Goal: Task Accomplishment & Management: Manage account settings

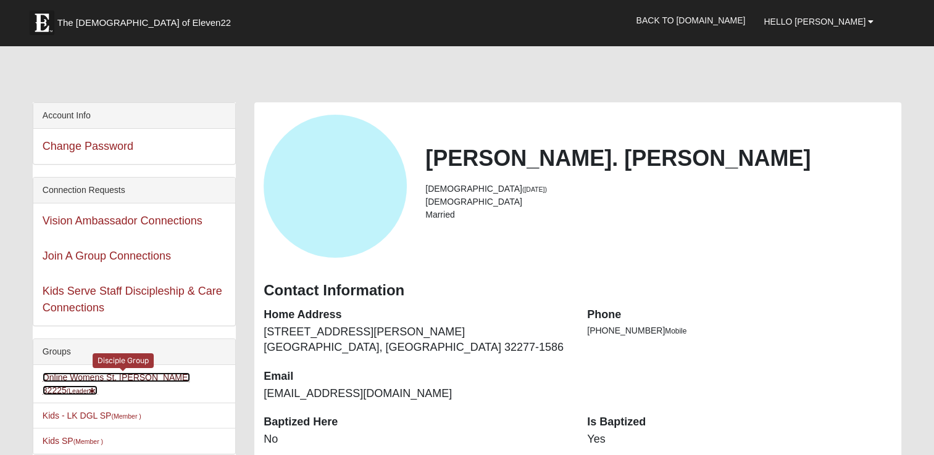
click at [141, 376] on link "Online Womens St. John 32225 (Leader )" at bounding box center [116, 384] width 147 height 23
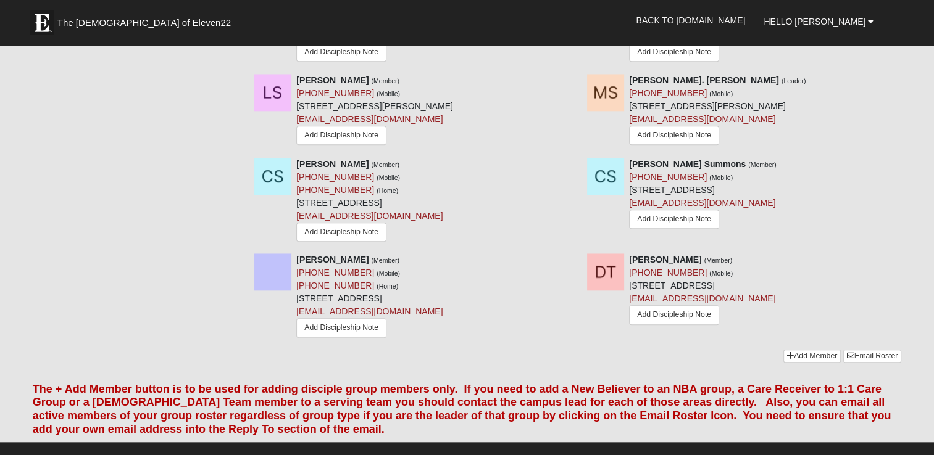
scroll to position [1248, 0]
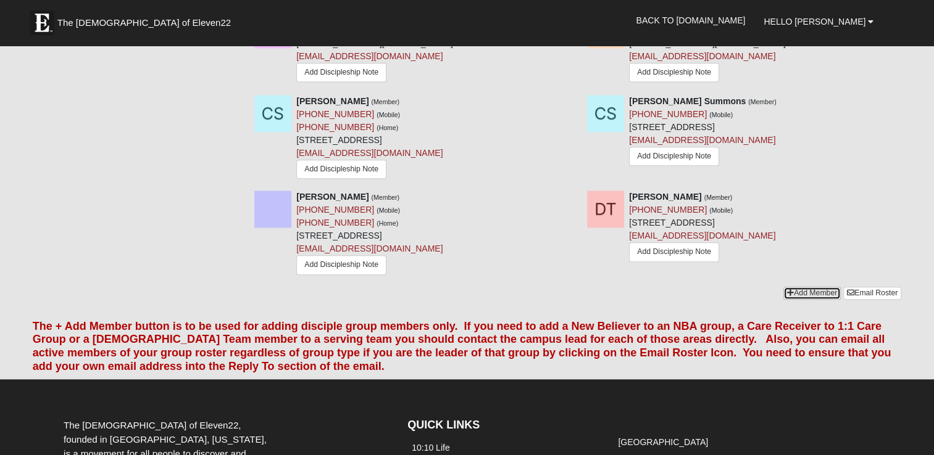
click at [816, 297] on link "Add Member" at bounding box center [811, 293] width 57 height 13
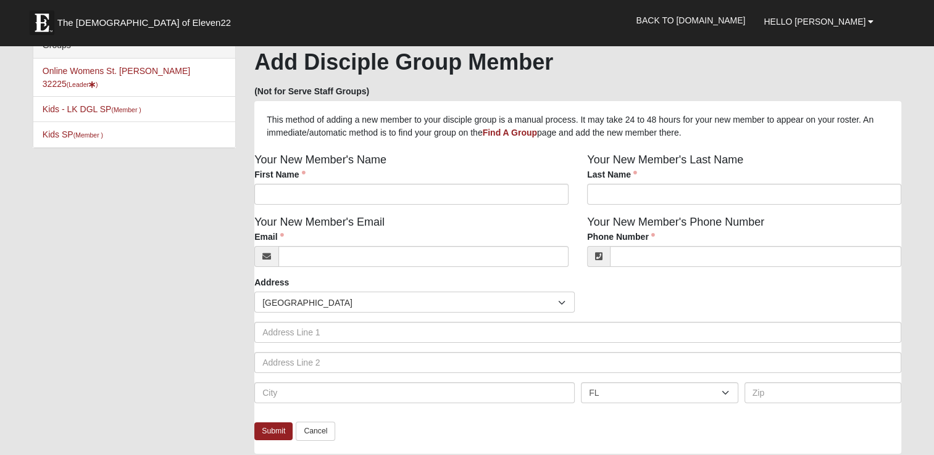
scroll to position [18, 0]
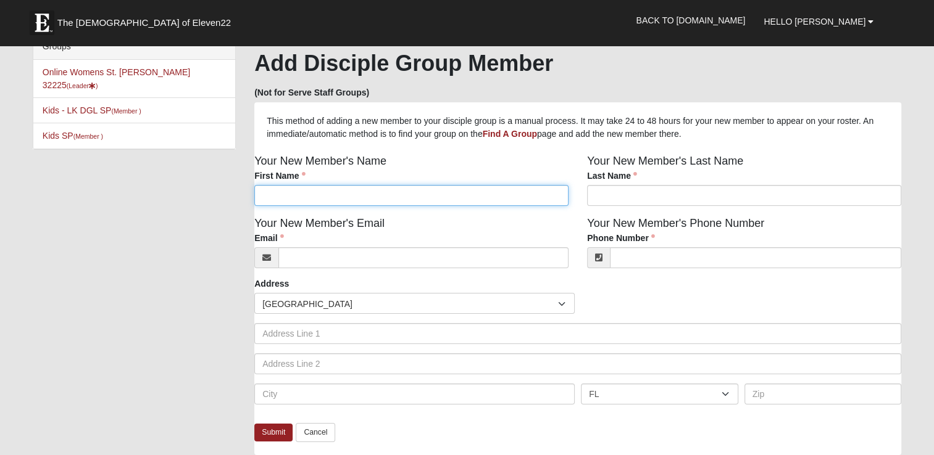
click at [529, 194] on input "First Name" at bounding box center [411, 195] width 314 height 21
type input "Jessica"
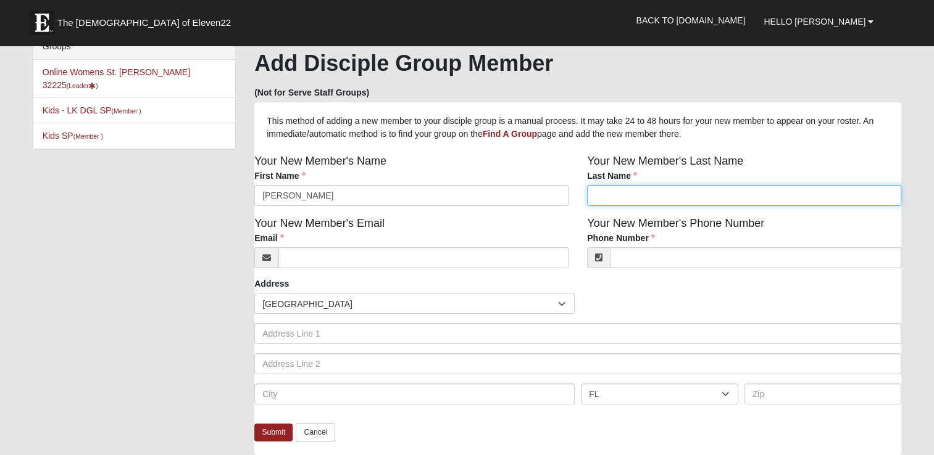
click at [668, 196] on input "Last Name" at bounding box center [744, 195] width 314 height 21
type input "Johnson"
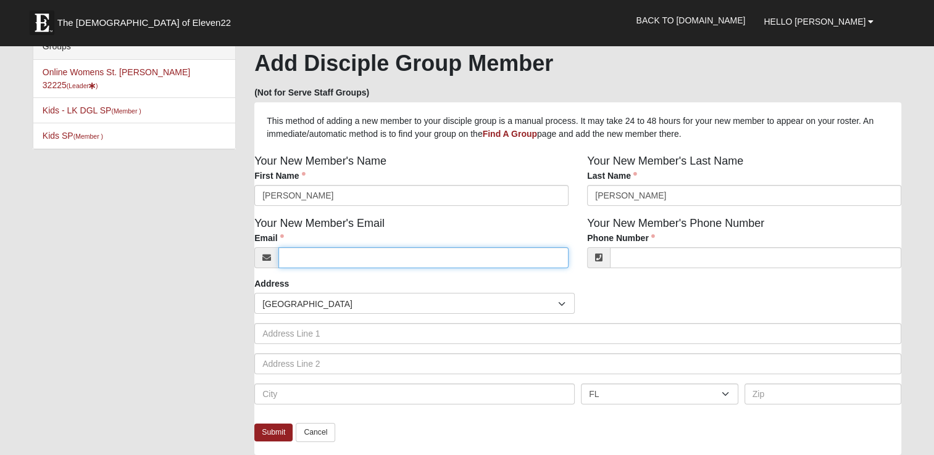
click at [492, 262] on input "Email" at bounding box center [423, 257] width 290 height 21
type input "Jessica.johnson814@gmail.com"
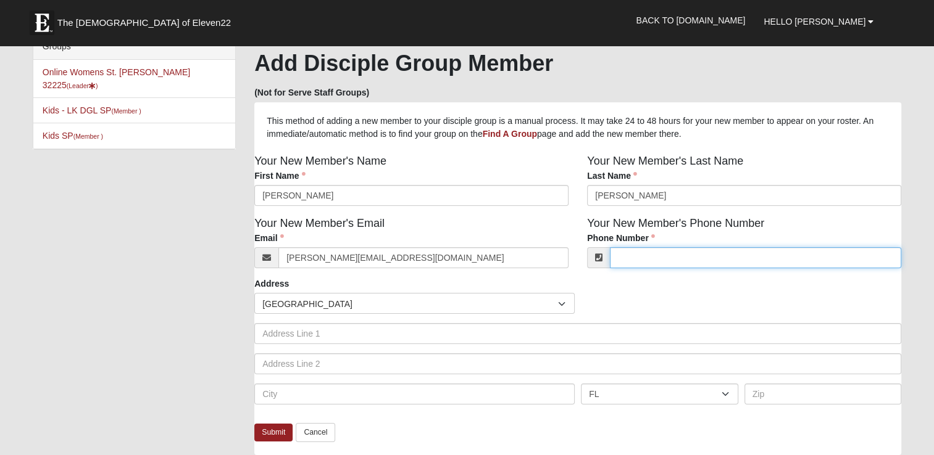
click at [644, 261] on input "Phone Number" at bounding box center [755, 257] width 291 height 21
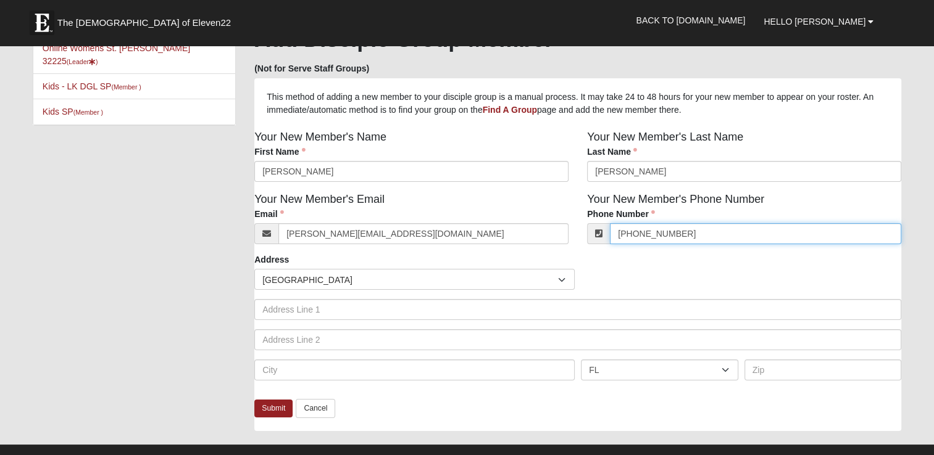
scroll to position [57, 0]
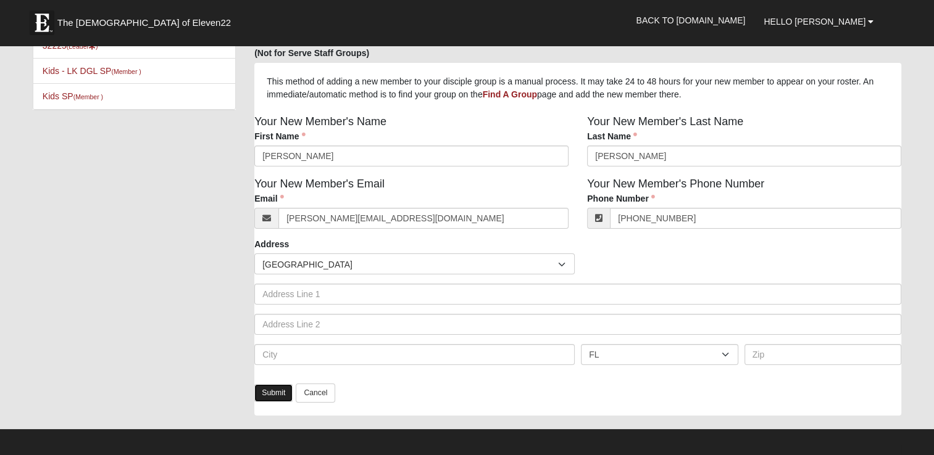
type input "(904) 945-0626"
click at [279, 393] on link "Submit" at bounding box center [273, 393] width 38 height 18
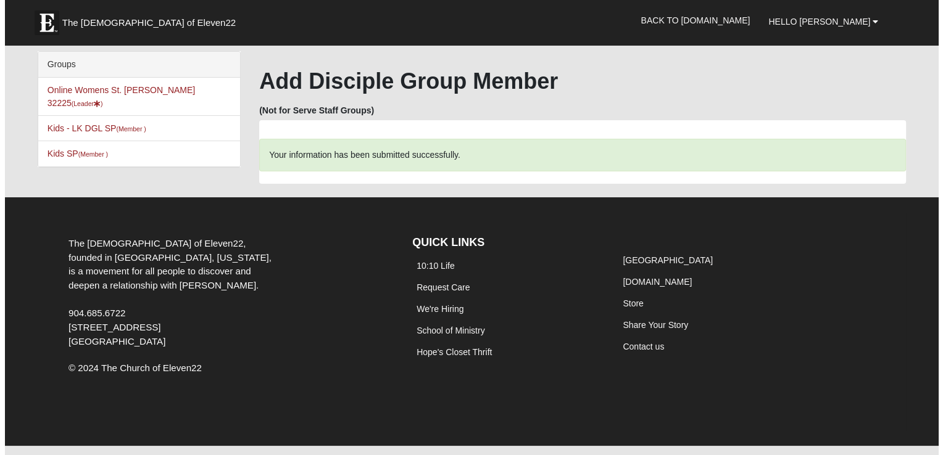
scroll to position [0, 0]
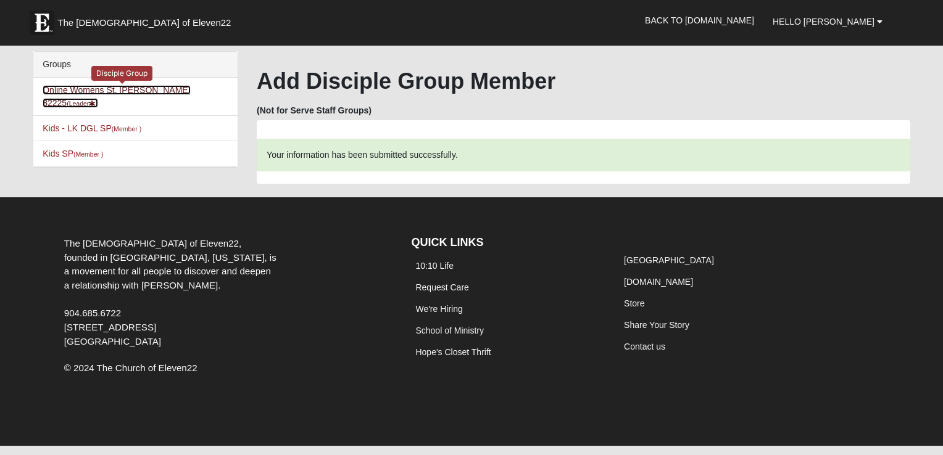
click at [146, 91] on link "Online Womens St. John 32225 (Leader )" at bounding box center [116, 96] width 147 height 23
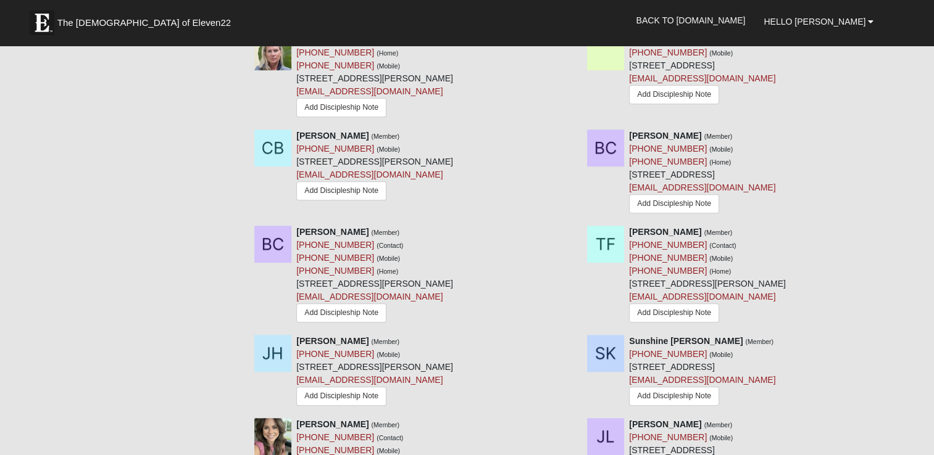
scroll to position [470, 0]
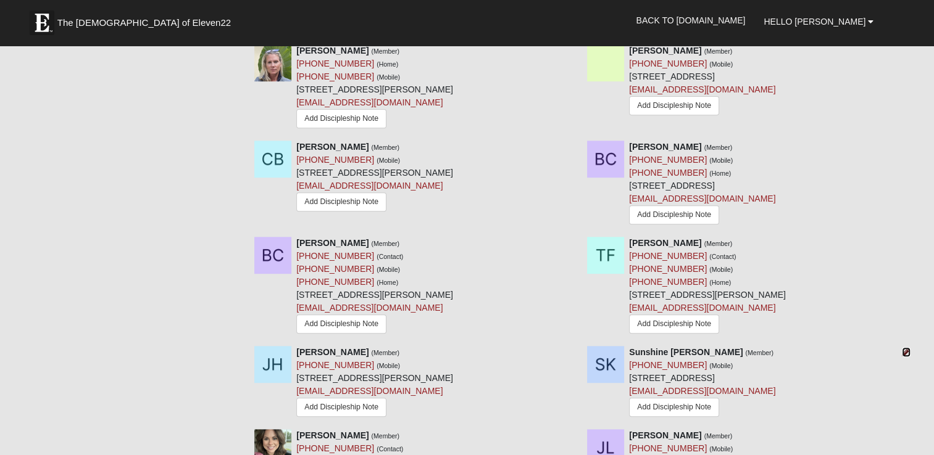
click at [903, 352] on icon at bounding box center [906, 352] width 9 height 9
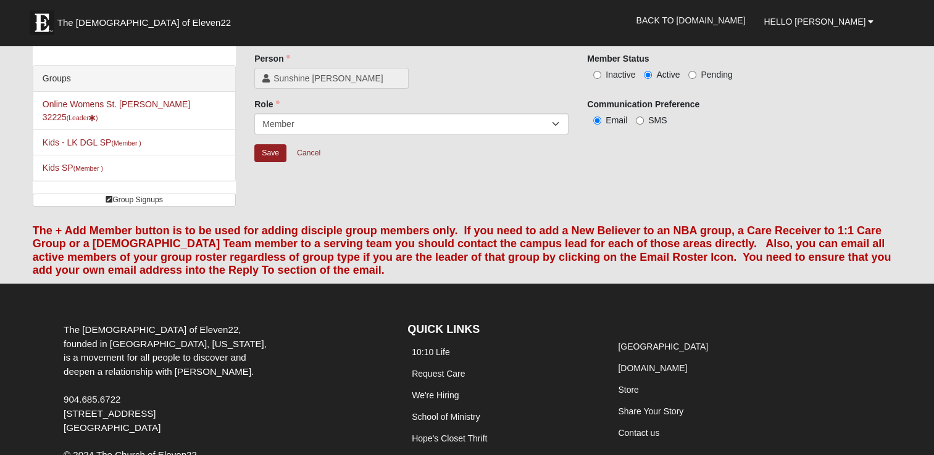
scroll to position [49, 0]
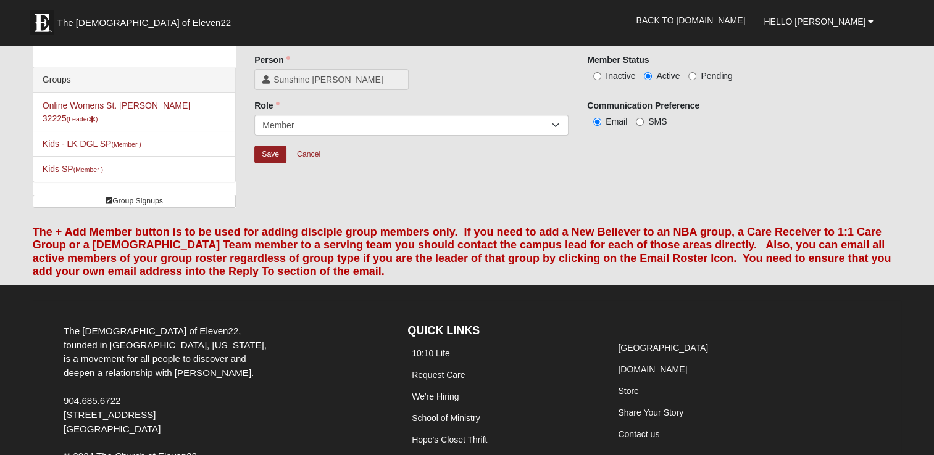
click at [613, 77] on span "Inactive" at bounding box center [620, 76] width 30 height 10
click at [601, 77] on input "Inactive" at bounding box center [597, 76] width 8 height 8
radio input "true"
click at [272, 155] on input "Save" at bounding box center [270, 155] width 32 height 18
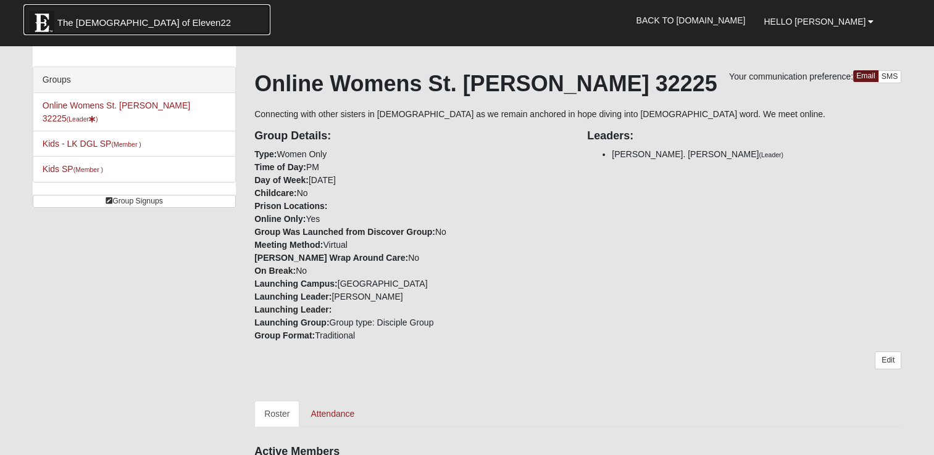
click at [128, 21] on span "The Church of Eleven22" at bounding box center [143, 23] width 173 height 12
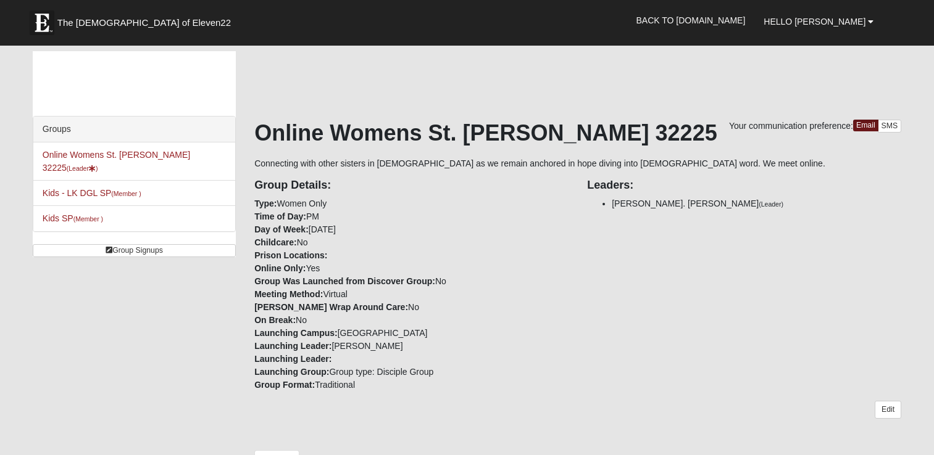
scroll to position [436, 0]
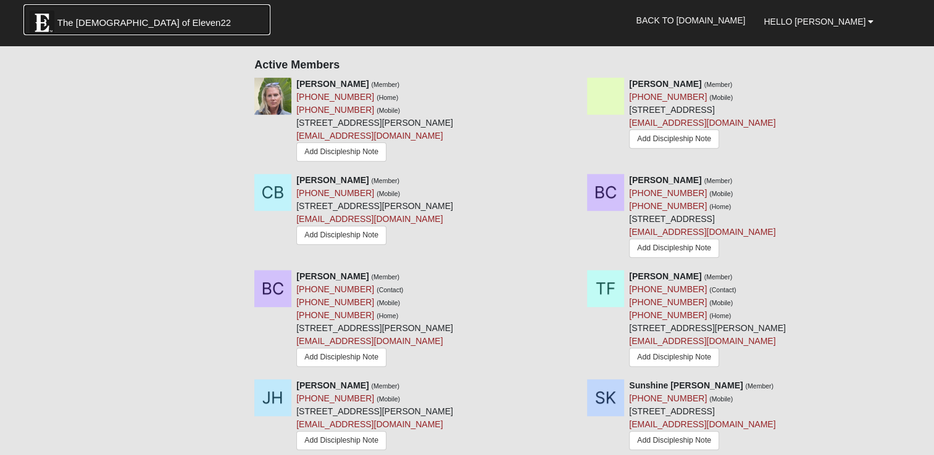
click at [116, 30] on link "The [DEMOGRAPHIC_DATA] of Eleven22" at bounding box center [146, 19] width 247 height 31
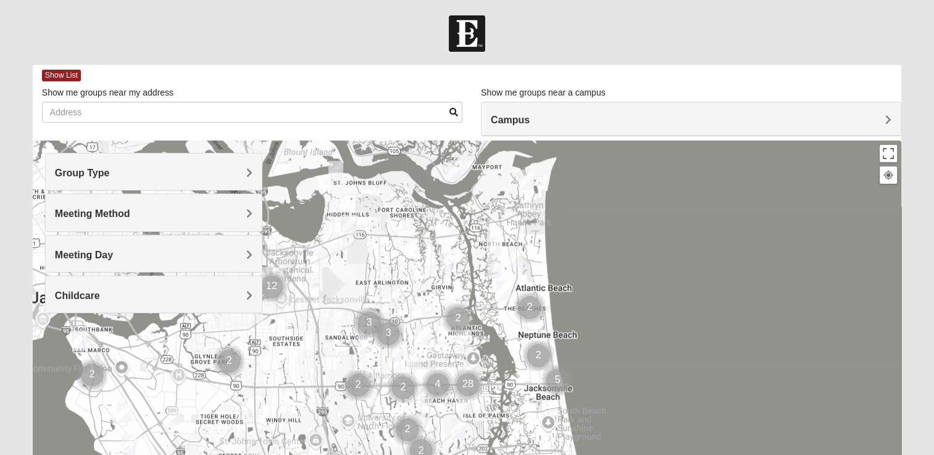
click at [225, 179] on h4 "Group Type" at bounding box center [153, 173] width 197 height 12
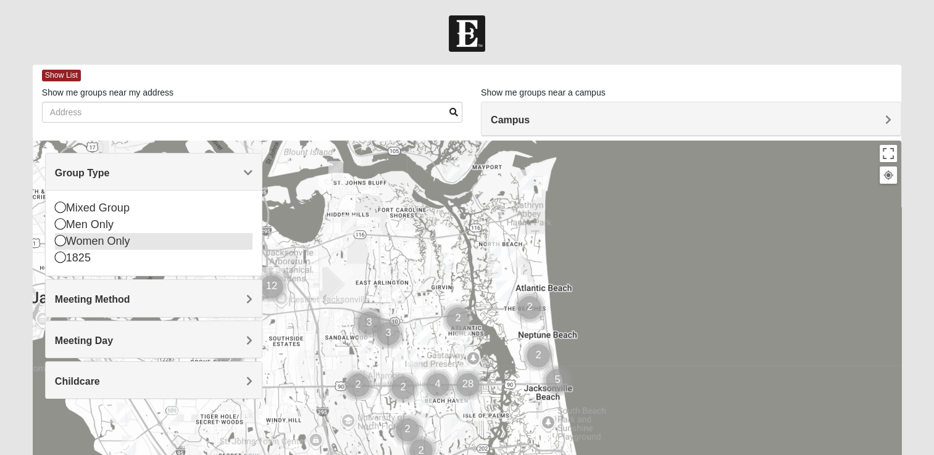
click at [128, 245] on div "Women Only" at bounding box center [153, 241] width 197 height 17
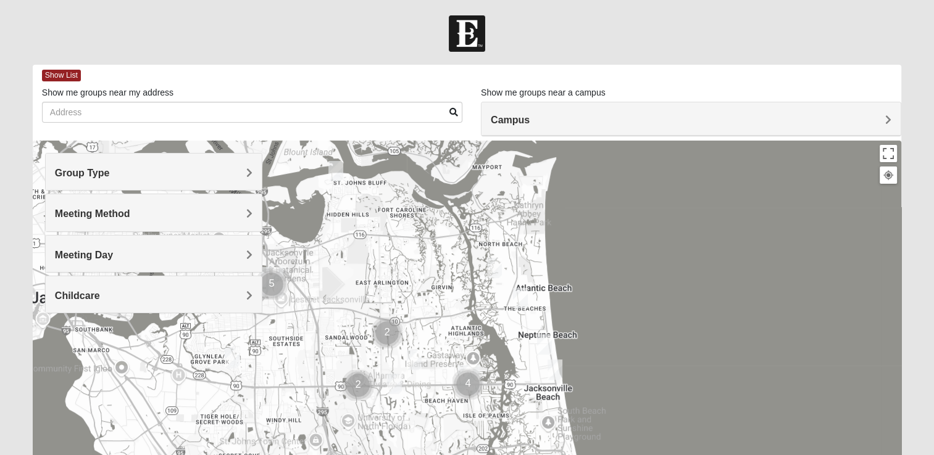
click at [228, 255] on h4 "Meeting Day" at bounding box center [153, 255] width 197 height 12
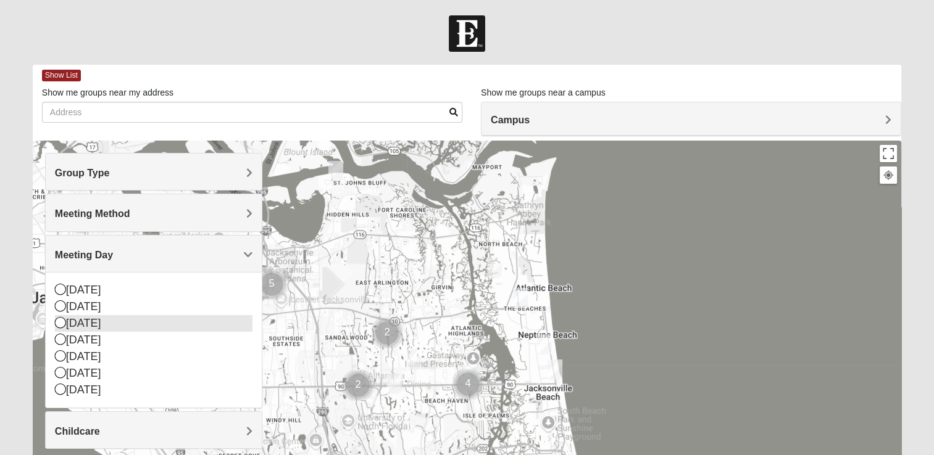
click at [169, 317] on div "[DATE]" at bounding box center [153, 323] width 197 height 17
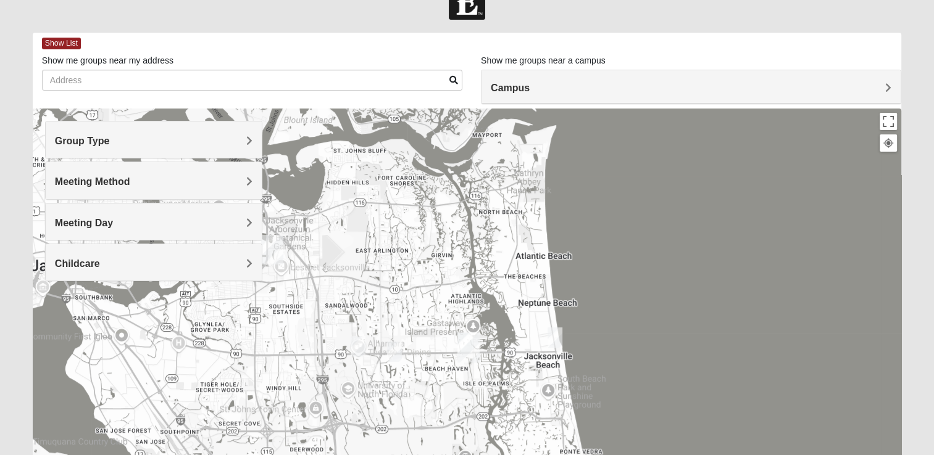
scroll to position [14, 0]
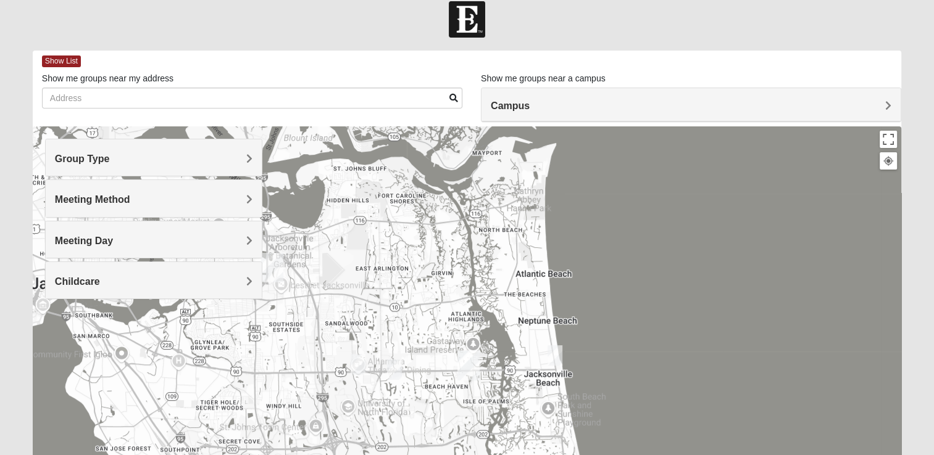
click at [236, 214] on div "Meeting Method" at bounding box center [154, 198] width 216 height 36
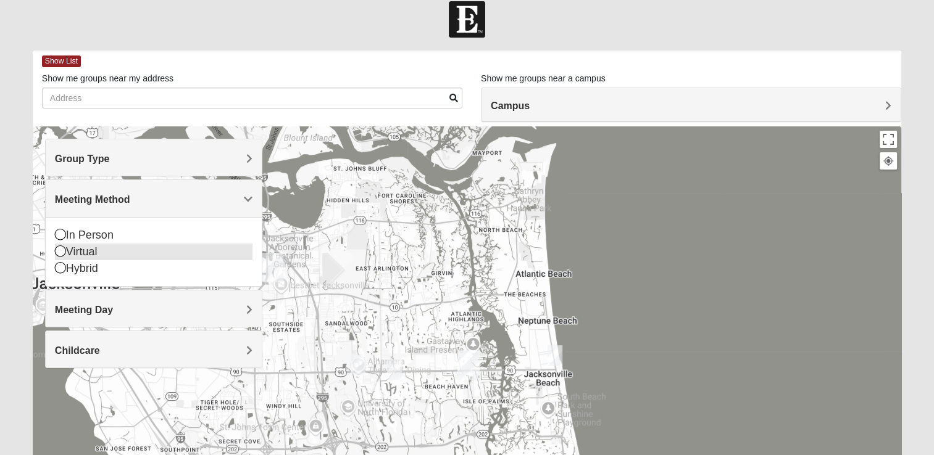
click at [151, 255] on div "Virtual" at bounding box center [153, 252] width 197 height 17
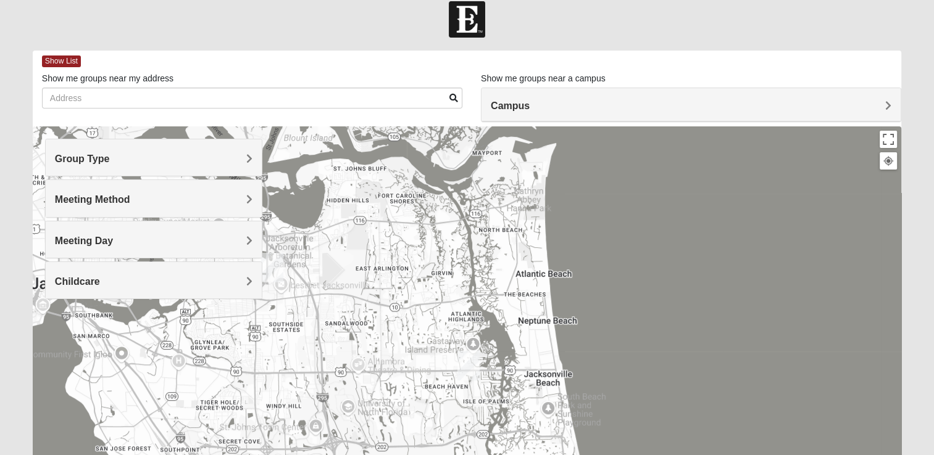
click at [815, 112] on div "Campus" at bounding box center [690, 104] width 419 height 33
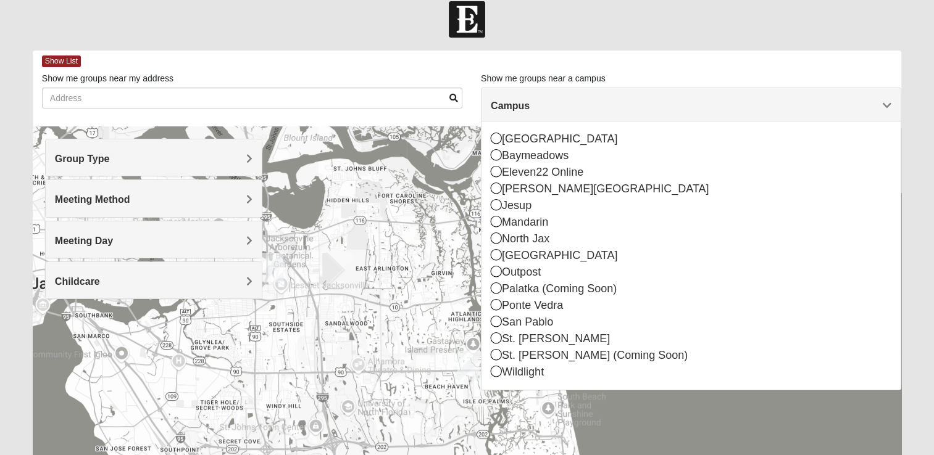
click at [823, 33] on div at bounding box center [467, 19] width 934 height 36
